Goal: Information Seeking & Learning: Stay updated

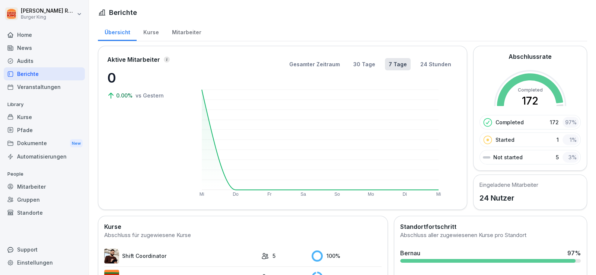
click at [33, 45] on div "News" at bounding box center [44, 47] width 81 height 13
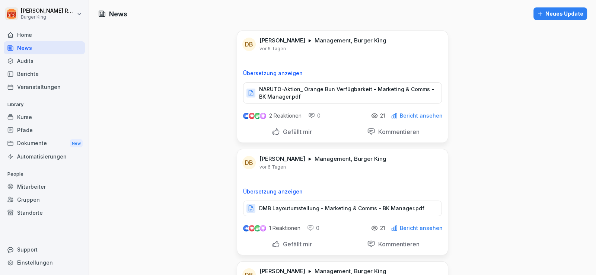
click at [40, 32] on div "Home" at bounding box center [44, 34] width 81 height 13
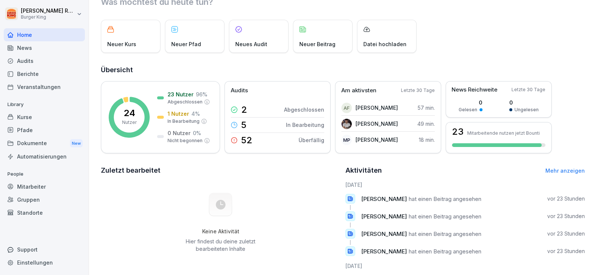
scroll to position [74, 0]
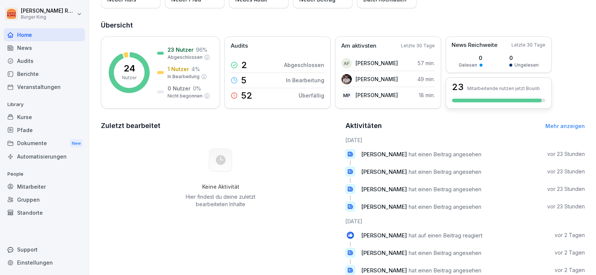
click at [499, 93] on div "23 Mitarbeitende nutzen jetzt Bounti" at bounding box center [499, 92] width 106 height 31
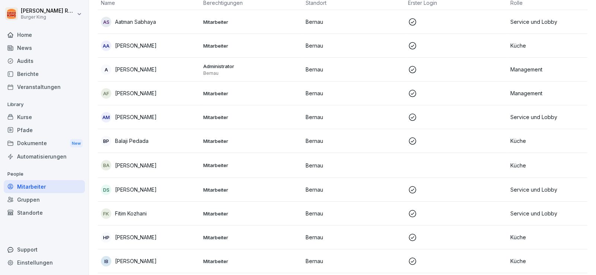
scroll to position [7, 0]
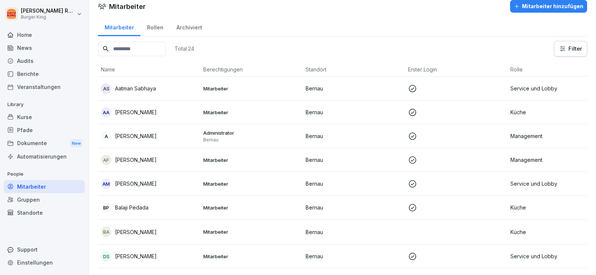
click at [36, 37] on div "Home" at bounding box center [44, 34] width 81 height 13
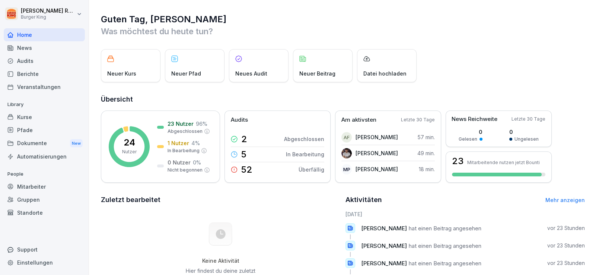
click at [33, 49] on div "News" at bounding box center [44, 47] width 81 height 13
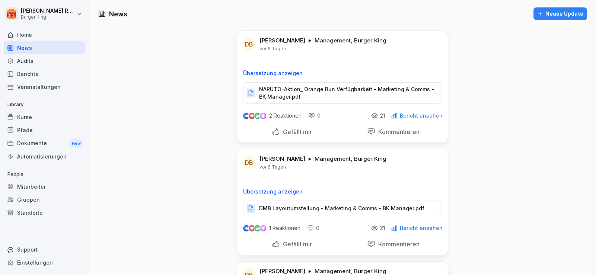
click at [337, 88] on p "NARUTO-Aktion_ Orange Bun Verfügbarkeit - Marketing & Comms - BK Manager.pdf" at bounding box center [346, 93] width 175 height 15
drag, startPoint x: 263, startPoint y: 73, endPoint x: 290, endPoint y: 66, distance: 27.4
click at [290, 66] on div "Übersetzung anzeigen" at bounding box center [342, 67] width 211 height 19
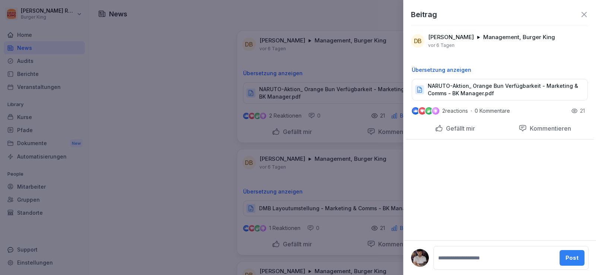
click at [154, 65] on div at bounding box center [298, 137] width 596 height 275
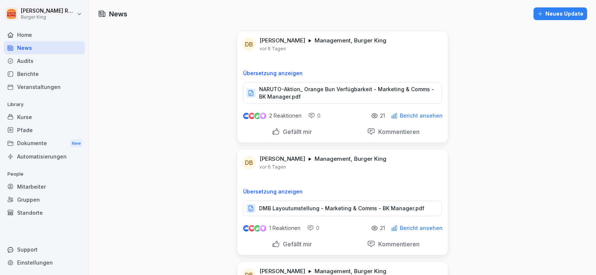
click at [282, 114] on p "2 Reaktionen" at bounding box center [285, 116] width 32 height 6
click at [254, 117] on img at bounding box center [257, 116] width 6 height 6
drag, startPoint x: 411, startPoint y: 115, endPoint x: 400, endPoint y: 114, distance: 11.2
click at [421, 110] on div "2 Reaktionen 0 21 Bericht ansehen" at bounding box center [342, 114] width 211 height 21
click at [329, 111] on div "2 Reaktionen 0 21 Bericht ansehen" at bounding box center [342, 114] width 211 height 21
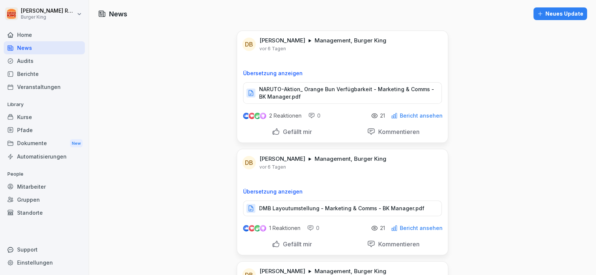
click at [304, 109] on div "2 Reaktionen 0 21 Bericht ansehen" at bounding box center [342, 114] width 211 height 21
click at [306, 102] on div "NARUTO-Aktion_ Orange Bun Verfügbarkeit - Marketing & Comms - BK Manager.pdf" at bounding box center [342, 93] width 199 height 22
click at [323, 73] on p "Übersetzung anzeigen" at bounding box center [342, 73] width 199 height 6
click at [305, 73] on p "Original anzeigen" at bounding box center [342, 73] width 199 height 6
click at [333, 52] on div "DB [PERSON_NAME] Management, Burger King [DATE] Übersetzung anzeigen NARUTO-Akt…" at bounding box center [342, 67] width 211 height 73
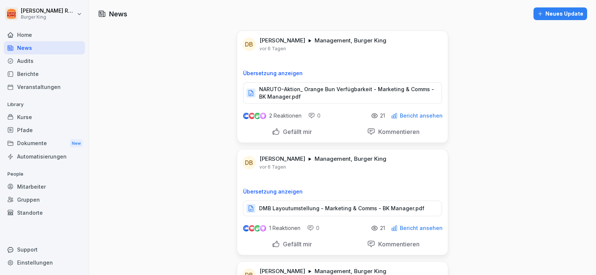
click at [260, 115] on img at bounding box center [263, 115] width 6 height 7
click at [309, 117] on div at bounding box center [311, 115] width 7 height 7
click at [296, 133] on p "Gefällt mir" at bounding box center [296, 131] width 32 height 7
click at [274, 130] on div at bounding box center [276, 132] width 8 height 8
click at [380, 130] on p "Kommentieren" at bounding box center [397, 131] width 44 height 7
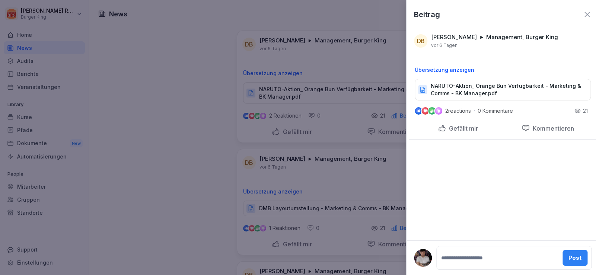
click at [165, 118] on div at bounding box center [298, 137] width 596 height 275
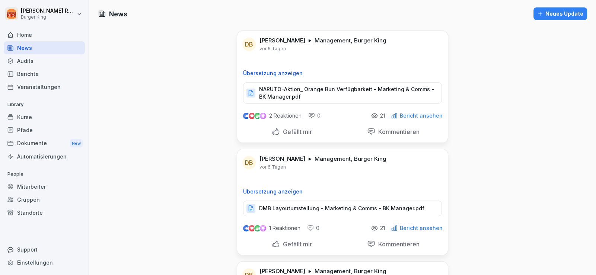
click at [419, 115] on p "Bericht ansehen" at bounding box center [421, 116] width 43 height 6
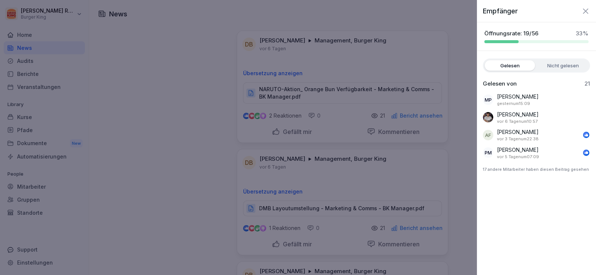
click at [225, 42] on div at bounding box center [298, 137] width 596 height 275
